Goal: Task Accomplishment & Management: Use online tool/utility

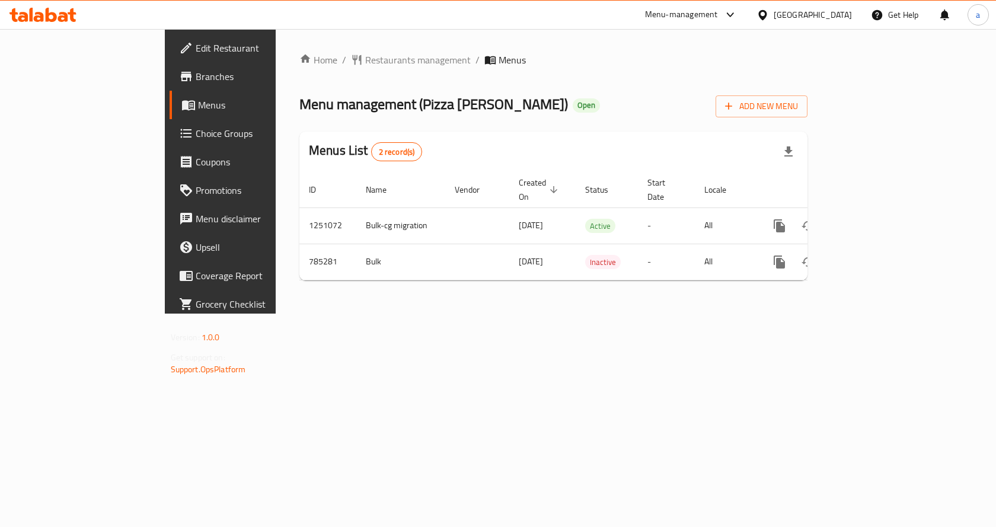
click at [196, 139] on span "Choice Groups" at bounding box center [259, 133] width 126 height 14
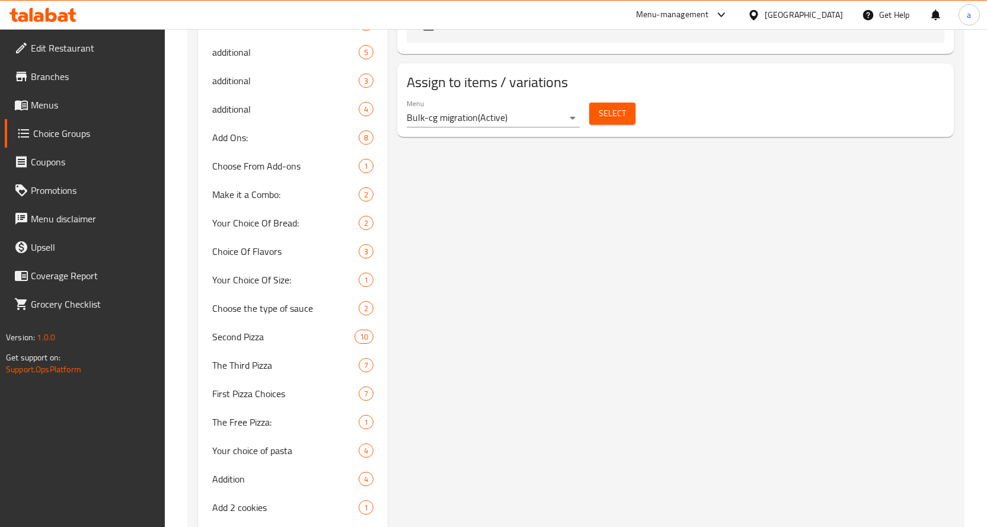
scroll to position [1008, 0]
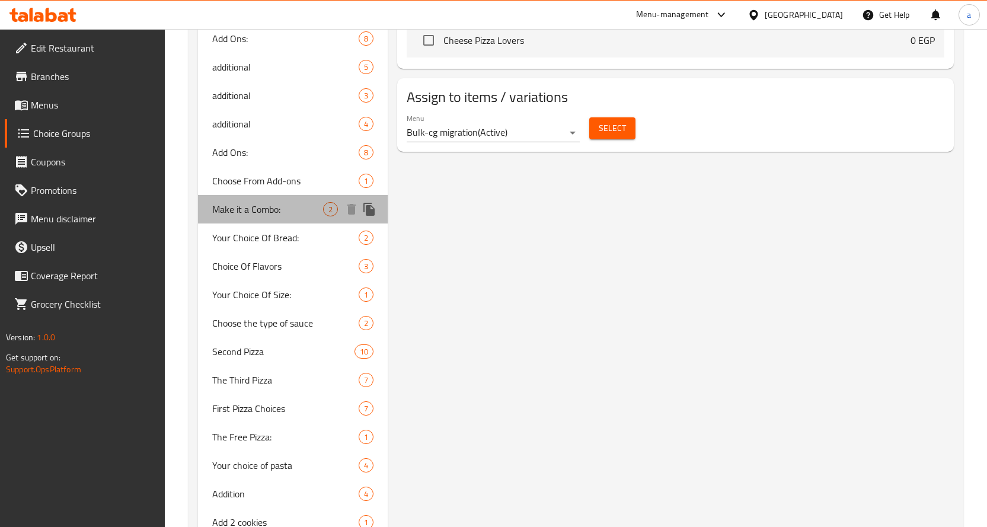
click at [275, 214] on span "Make it a Combo:" at bounding box center [267, 209] width 111 height 14
type input "Make it a Combo:"
type input "إجعله كومبو:"
type input "0"
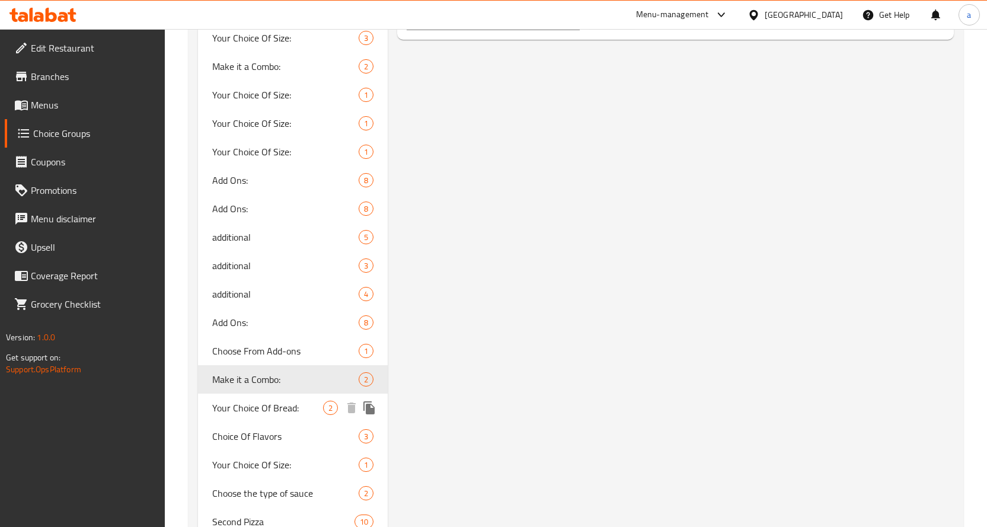
scroll to position [759, 0]
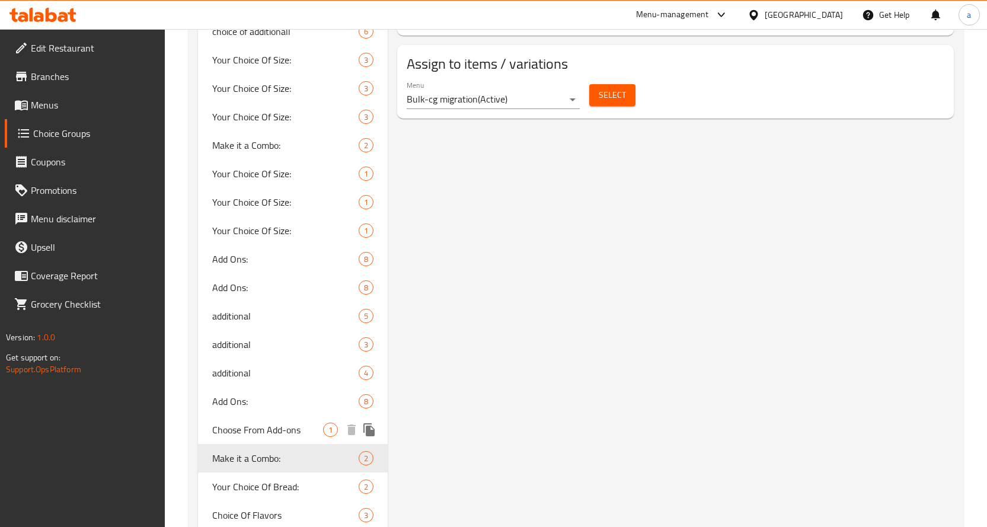
click at [290, 426] on span "Choose From Add-ons" at bounding box center [267, 430] width 111 height 14
type input "Choose From Add-ons"
type input "الاختيار من الاضافات"
type input "1"
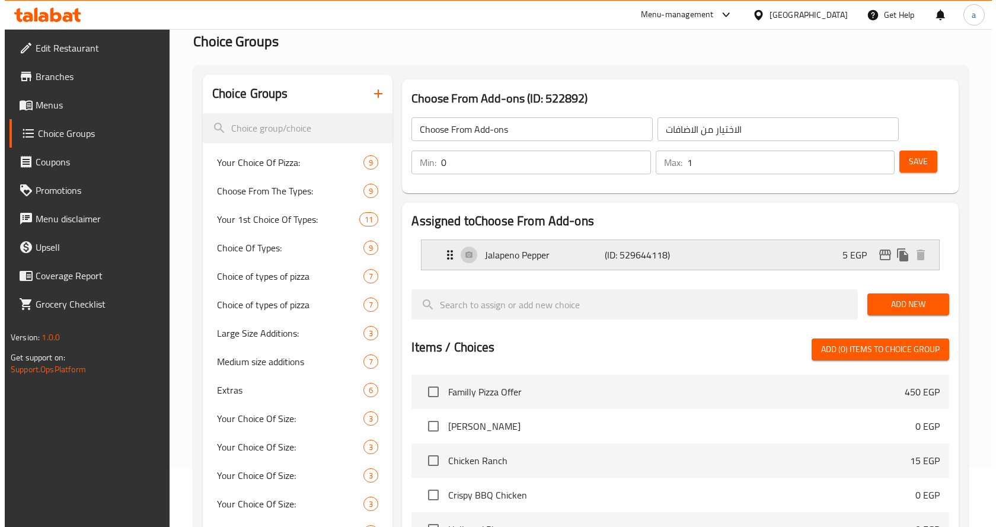
scroll to position [0, 0]
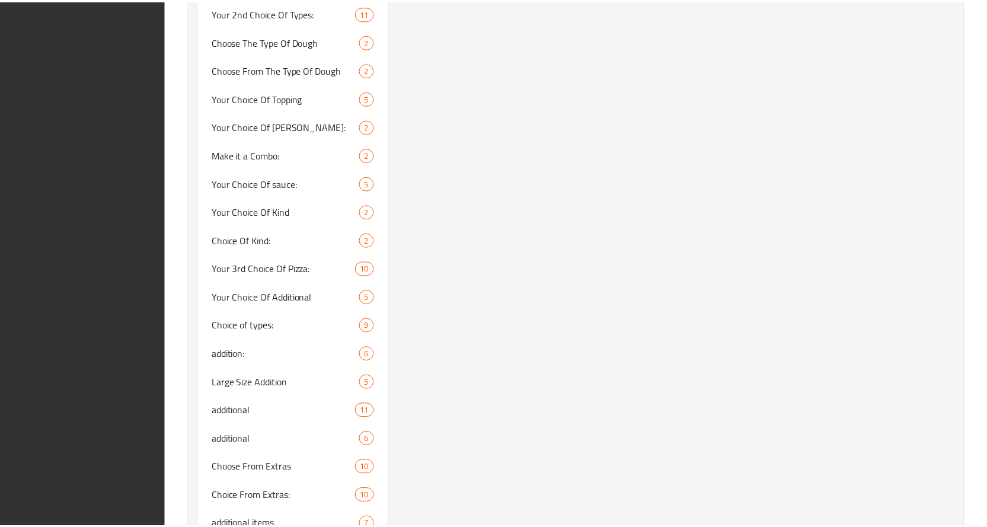
scroll to position [1767, 0]
